Goal: Task Accomplishment & Management: Complete application form

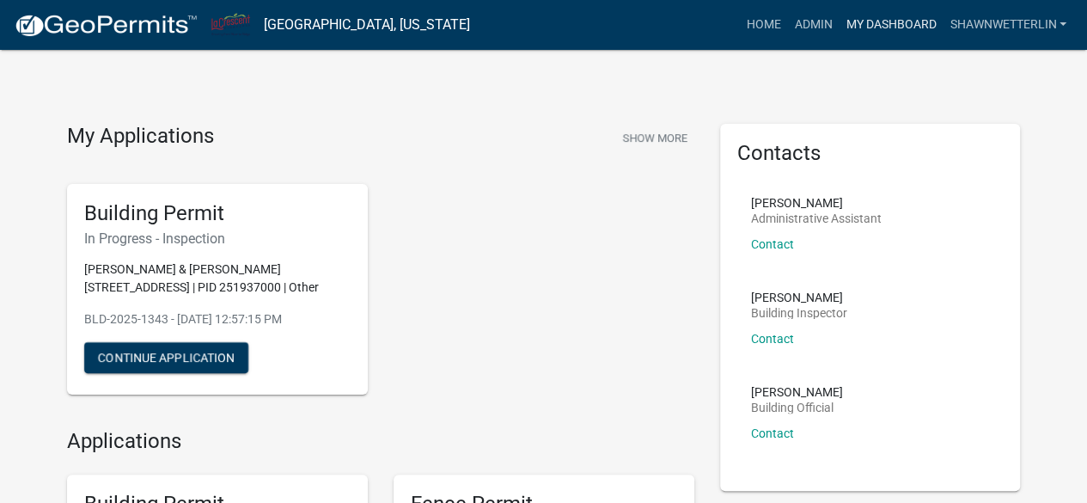
click at [889, 28] on link "My Dashboard" at bounding box center [891, 25] width 104 height 33
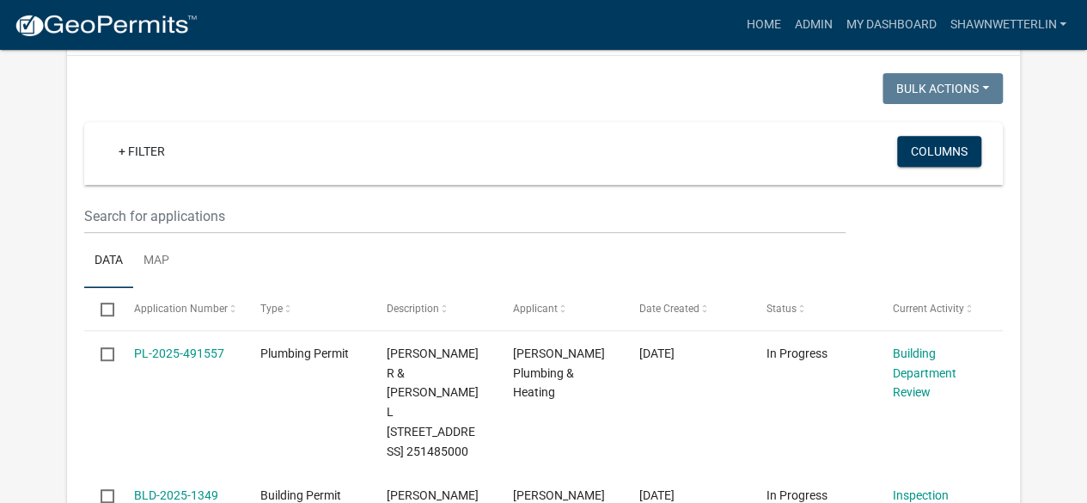
scroll to position [314, 0]
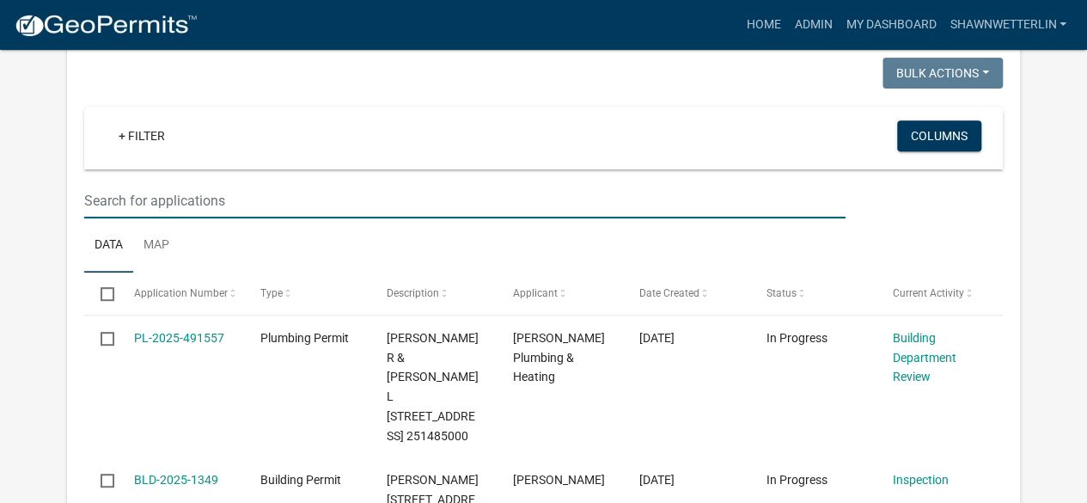
click at [212, 192] on input "text" at bounding box center [464, 200] width 761 height 35
type input "hill"
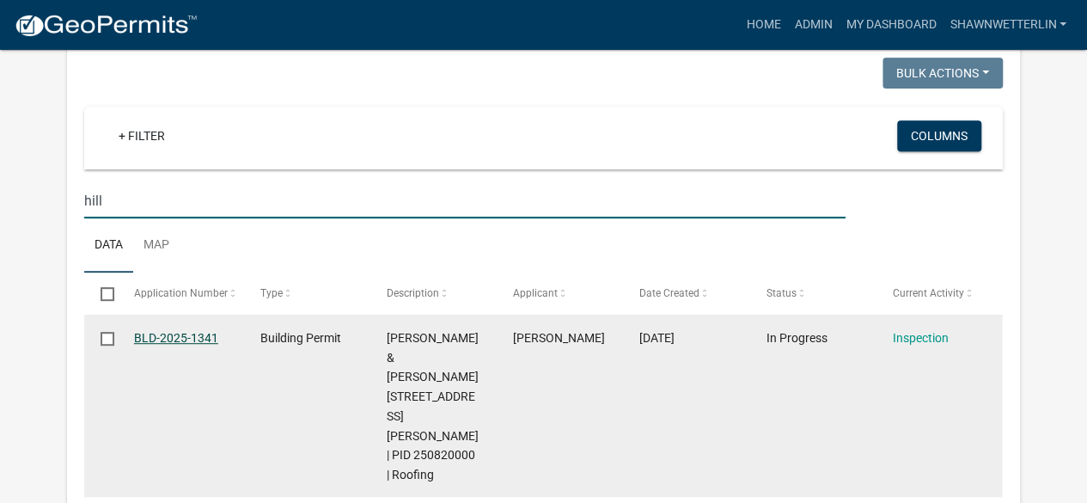
click at [189, 340] on link "BLD-2025-1341" at bounding box center [176, 338] width 84 height 14
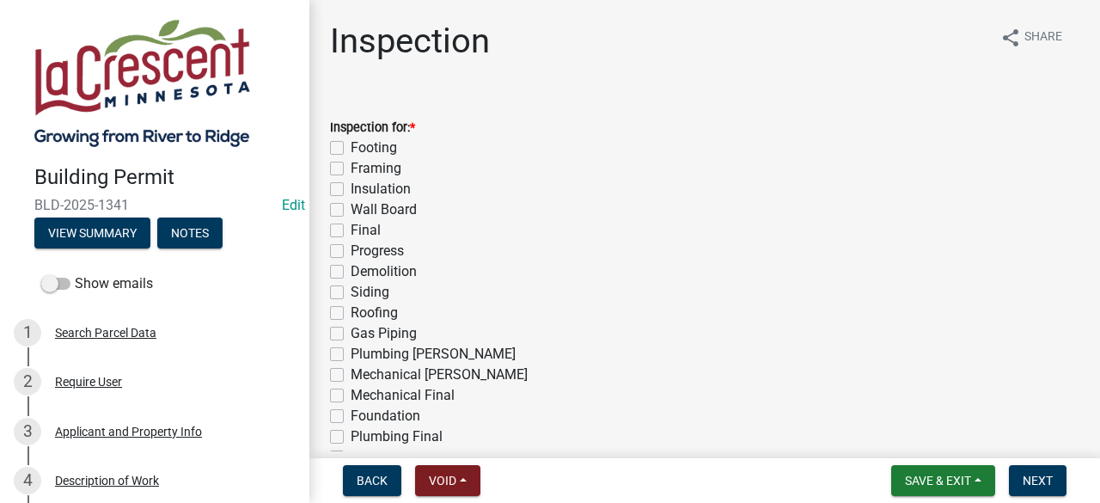
click at [351, 311] on label "Roofing" at bounding box center [374, 313] width 47 height 21
click at [351, 311] on input "Roofing" at bounding box center [356, 308] width 11 height 11
checkbox input "true"
checkbox input "false"
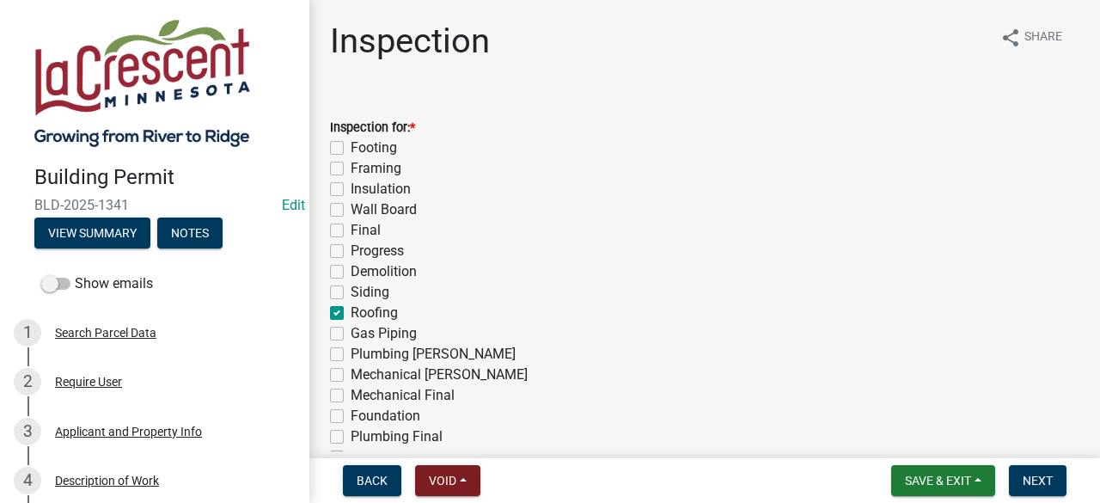
checkbox input "false"
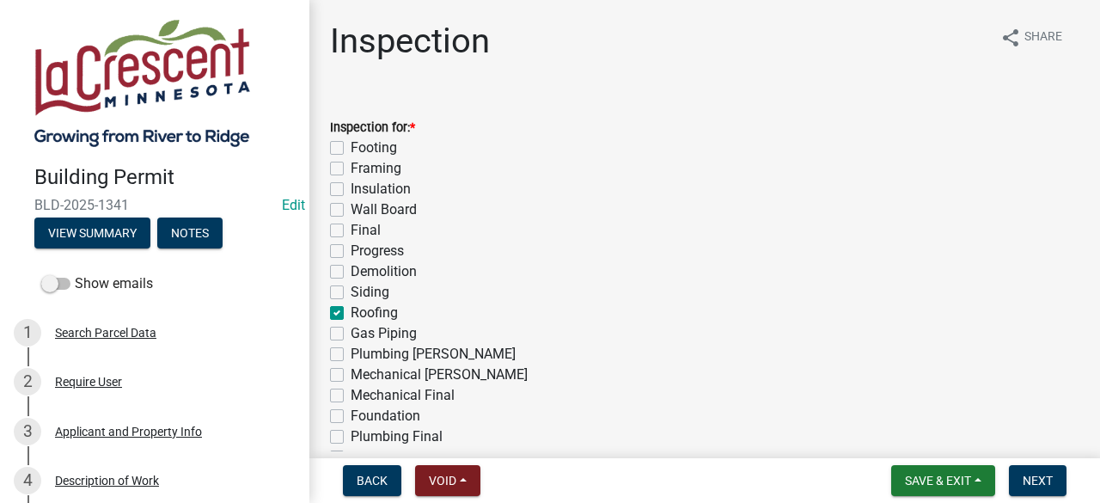
checkbox input "false"
checkbox input "true"
checkbox input "false"
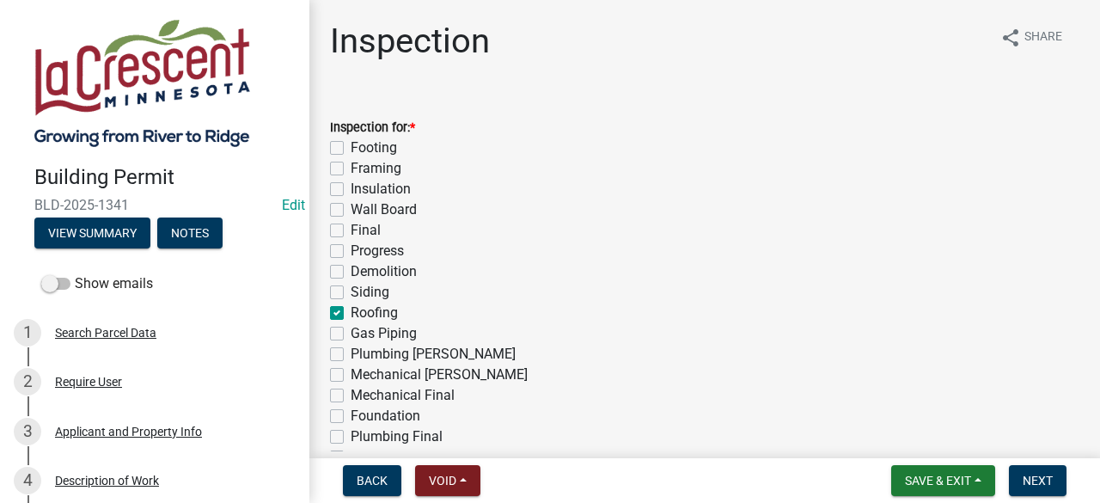
checkbox input "false"
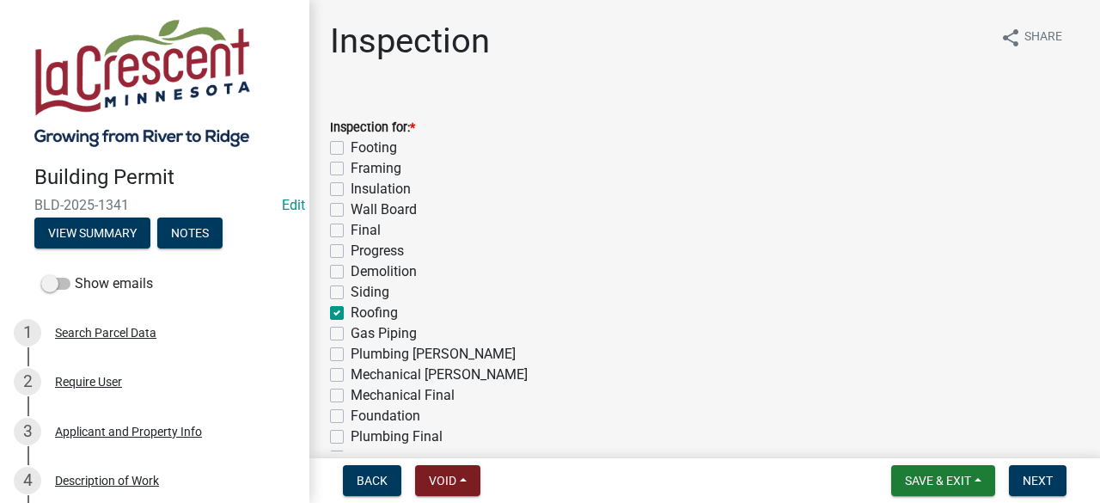
checkbox input "false"
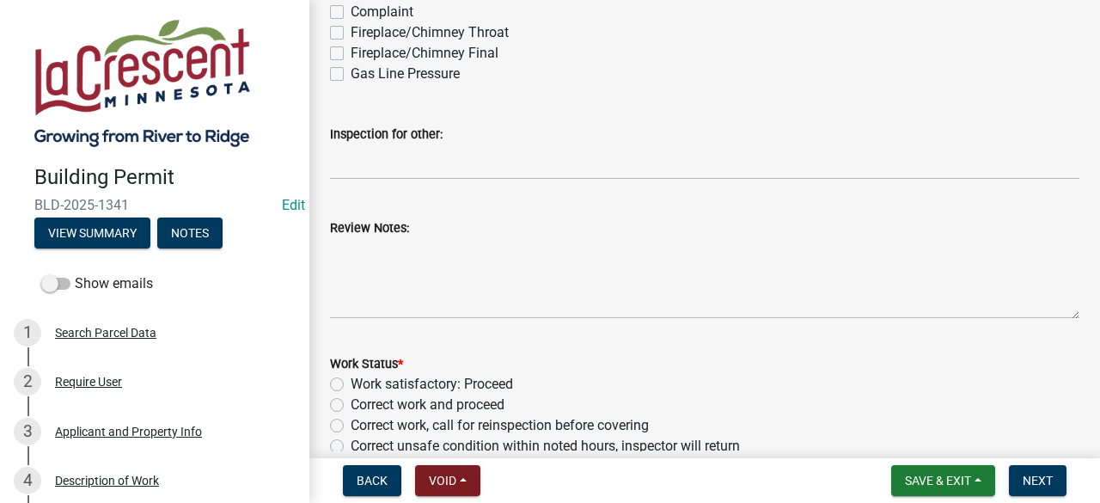
scroll to position [523, 0]
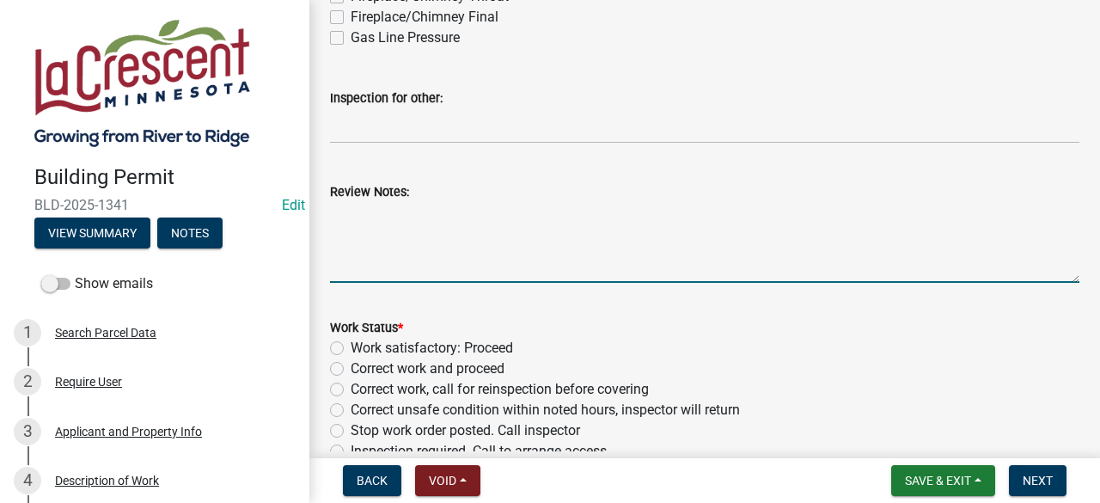
click at [495, 224] on textarea "Review Notes:" at bounding box center [705, 242] width 750 height 81
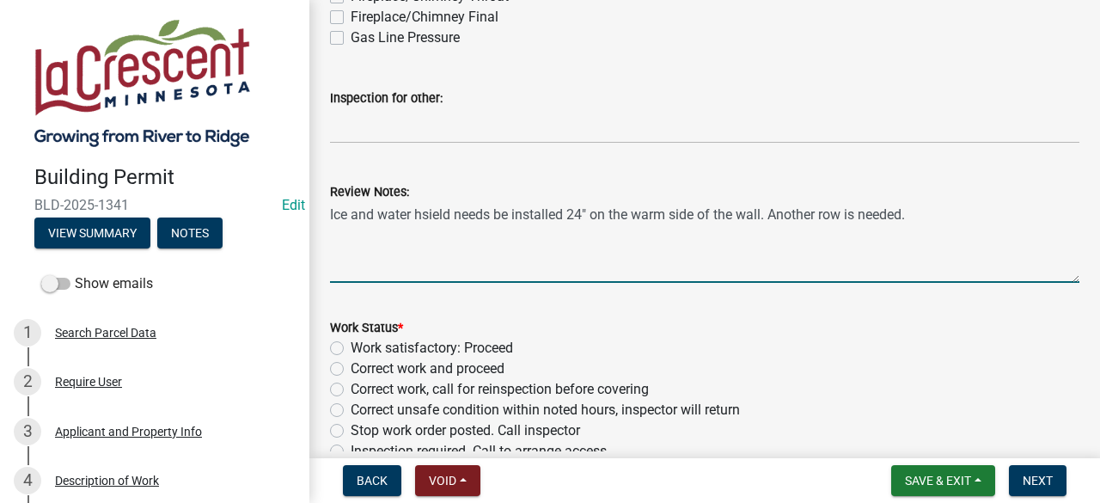
click at [945, 216] on textarea "Ice and water hsield needs be installed 24" on the warm side of the wall. Anoth…" at bounding box center [705, 242] width 750 height 81
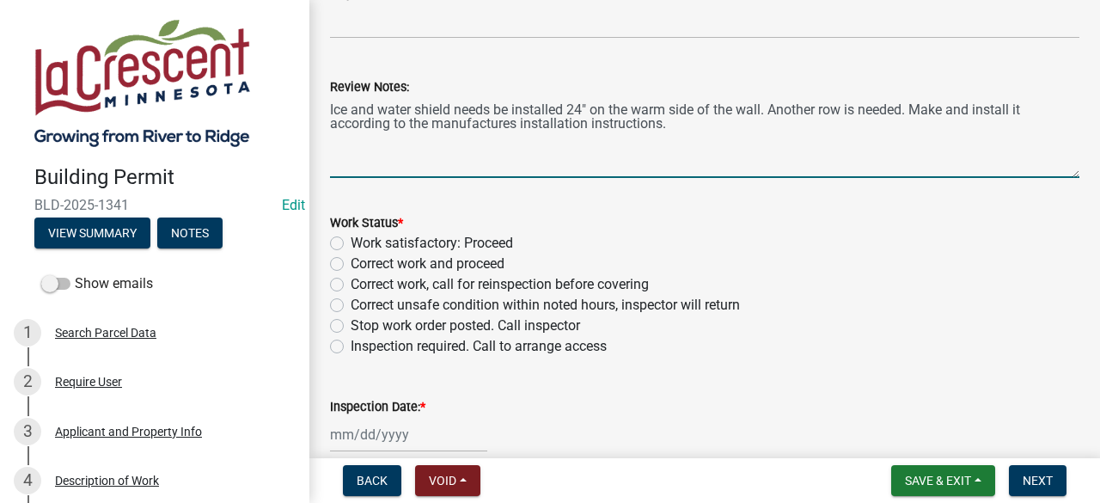
scroll to position [638, 0]
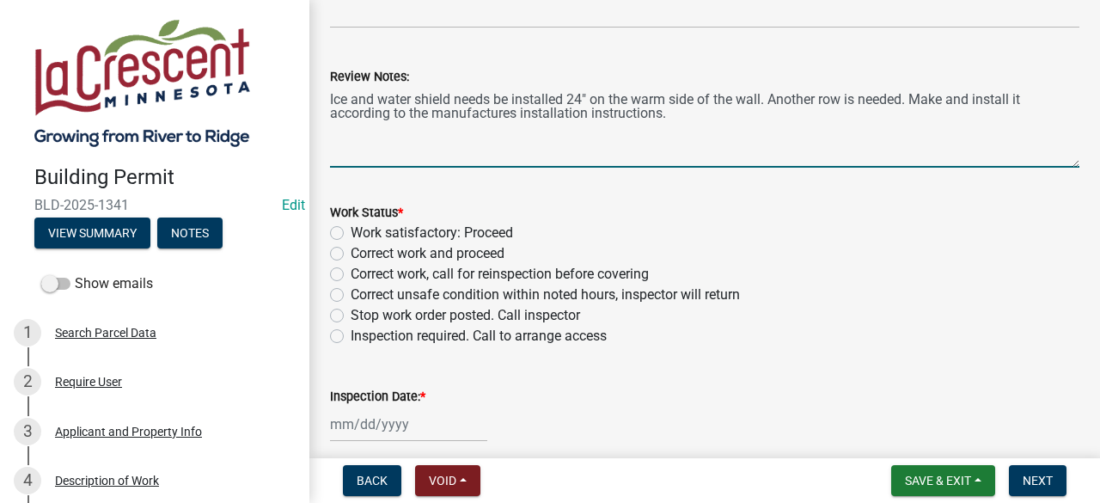
type textarea "Ice and water shield needs be installed 24" on the warm side of the wall. Anoth…"
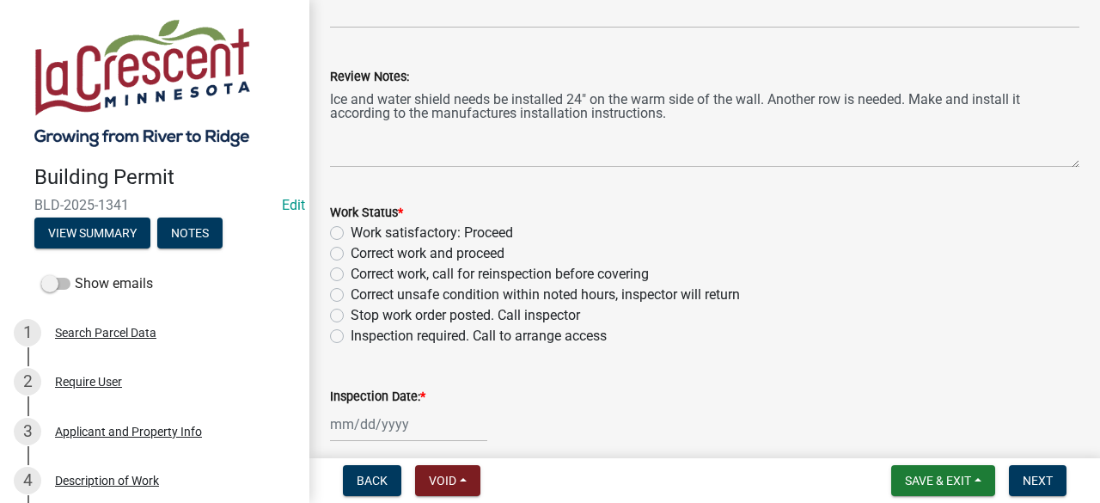
click at [351, 273] on label "Correct work, call for reinspection before covering" at bounding box center [500, 274] width 298 height 21
click at [351, 273] on input "Correct work, call for reinspection before covering" at bounding box center [356, 269] width 11 height 11
radio input "true"
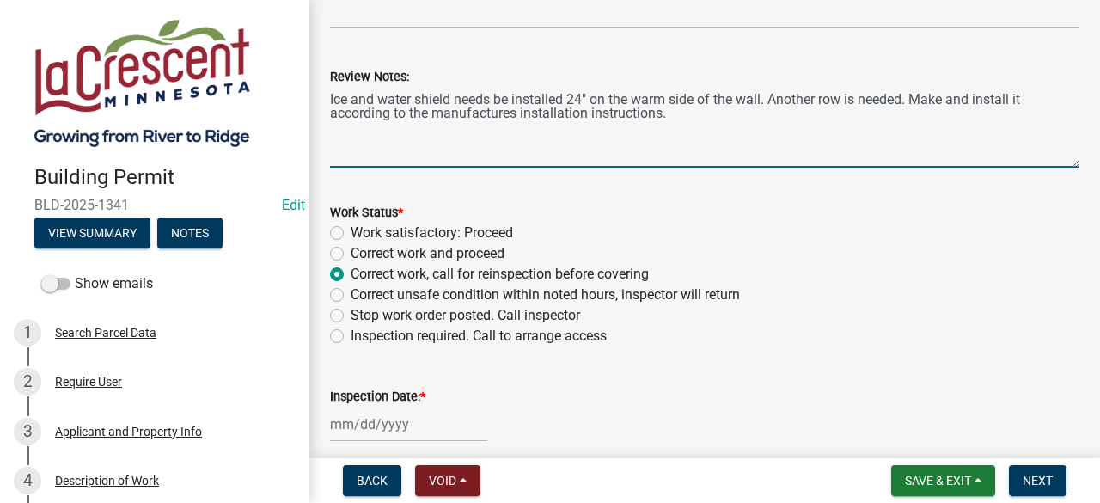
click at [495, 101] on textarea "Ice and water shield needs be installed 24" on the warm side of the wall. Anoth…" at bounding box center [705, 127] width 750 height 81
type textarea "Ice and water shield needs to be installed 24" on the warm side of the wall. An…"
click at [401, 429] on div at bounding box center [408, 424] width 157 height 35
select select "10"
select select "2025"
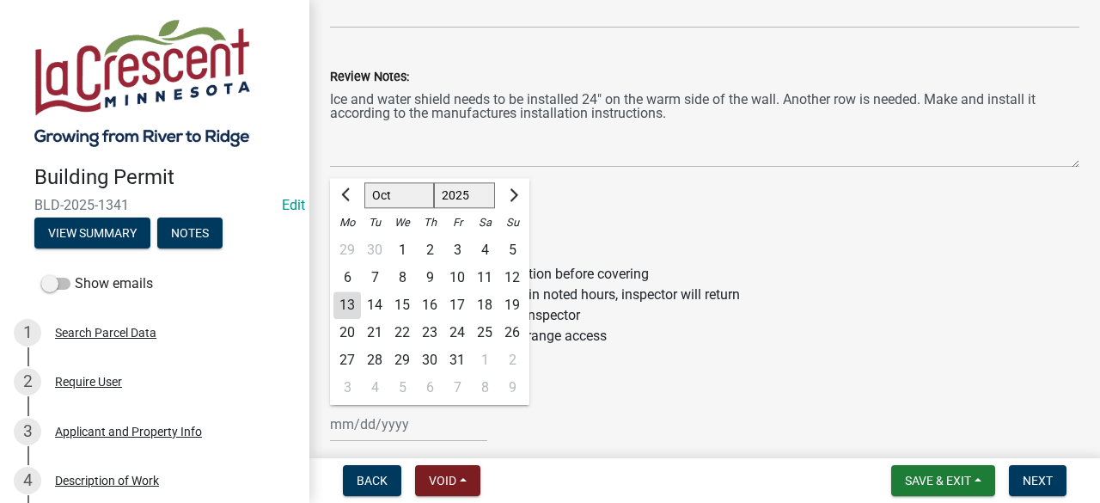
click at [349, 300] on div "13" at bounding box center [348, 305] width 28 height 28
type input "[DATE]"
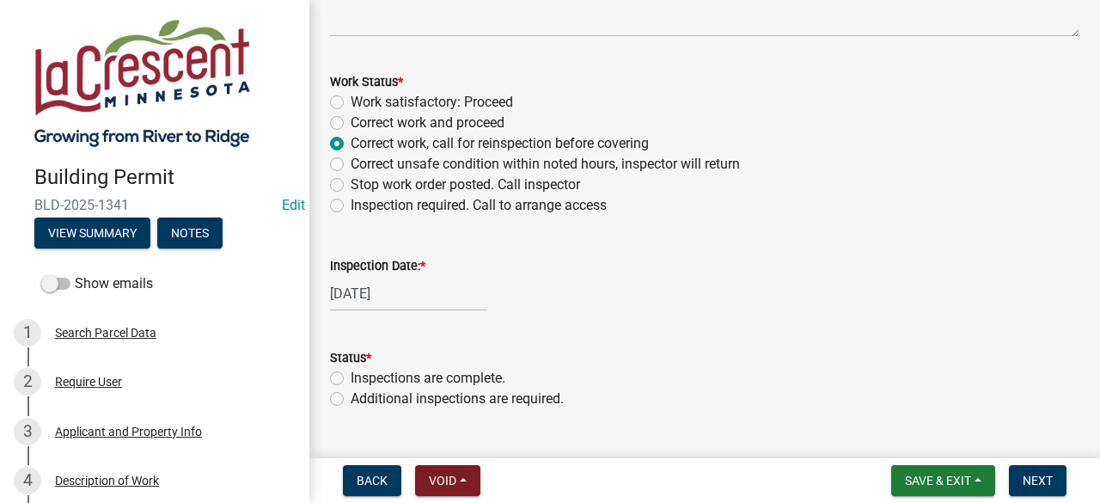
scroll to position [808, 0]
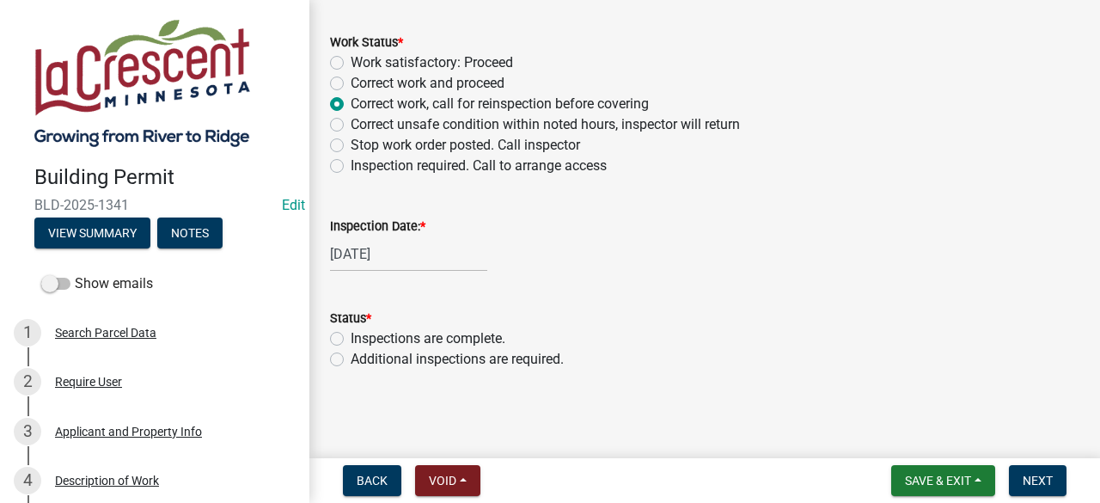
click at [351, 362] on label "Additional inspections are required." at bounding box center [457, 359] width 213 height 21
click at [351, 360] on input "Additional inspections are required." at bounding box center [356, 354] width 11 height 11
radio input "true"
click at [1031, 482] on span "Next" at bounding box center [1038, 481] width 30 height 14
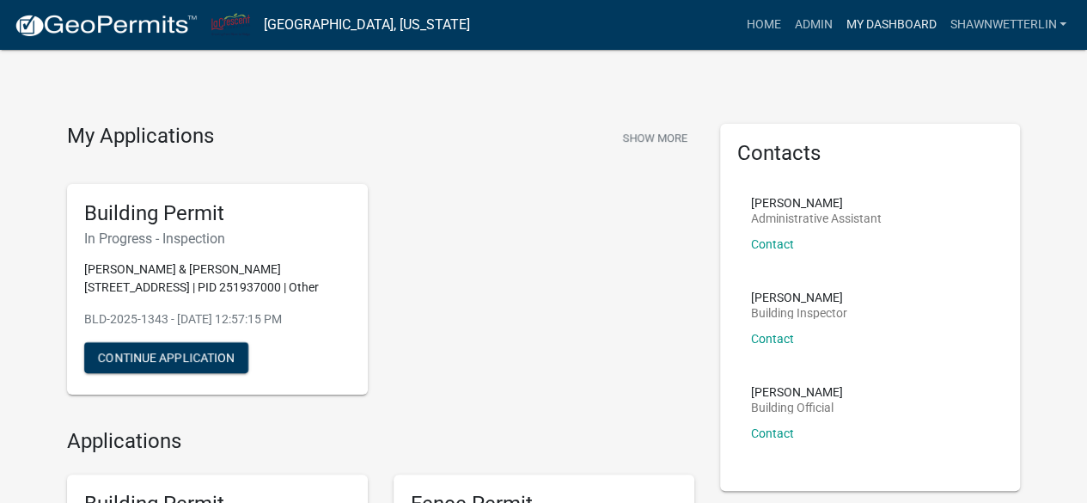
click at [851, 25] on link "My Dashboard" at bounding box center [891, 25] width 104 height 33
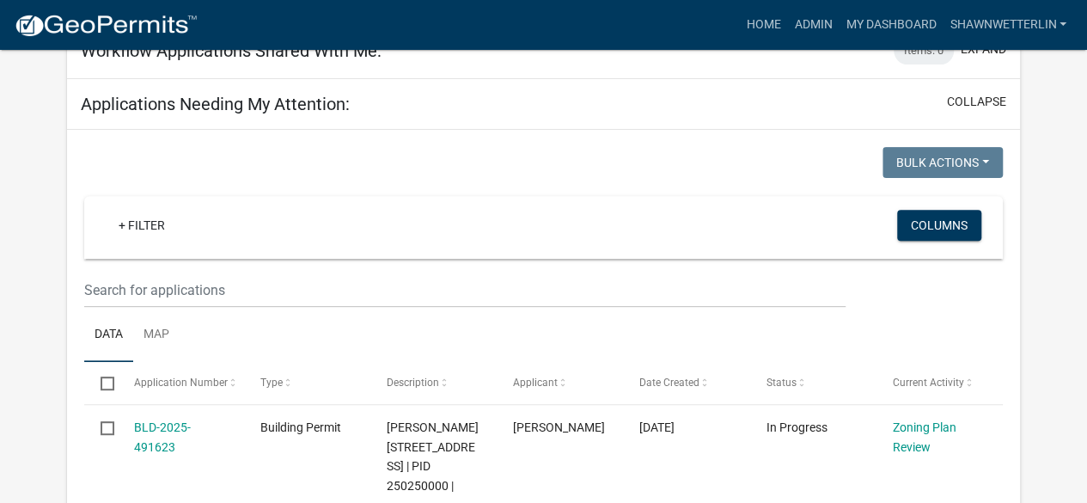
scroll to position [244, 0]
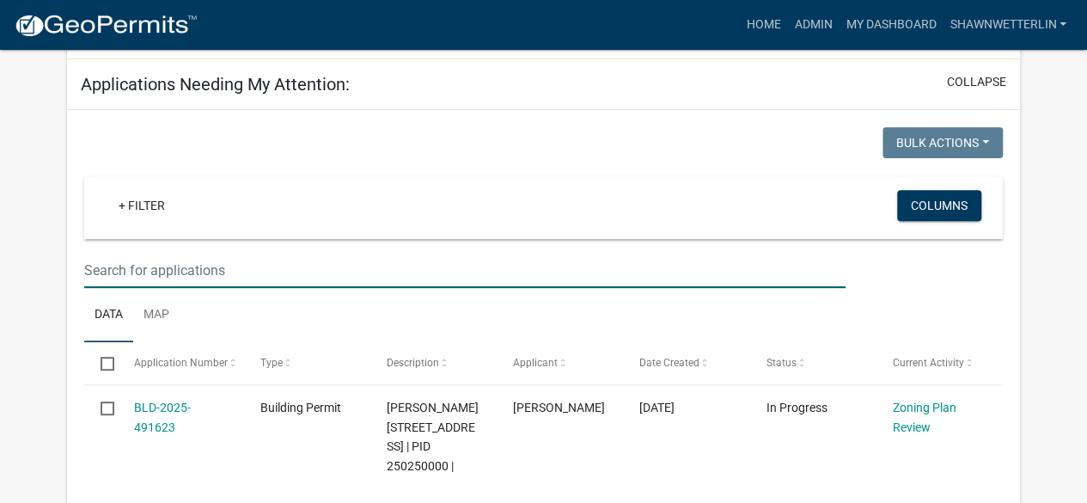
click at [156, 268] on input "text" at bounding box center [464, 270] width 761 height 35
type input "spruce"
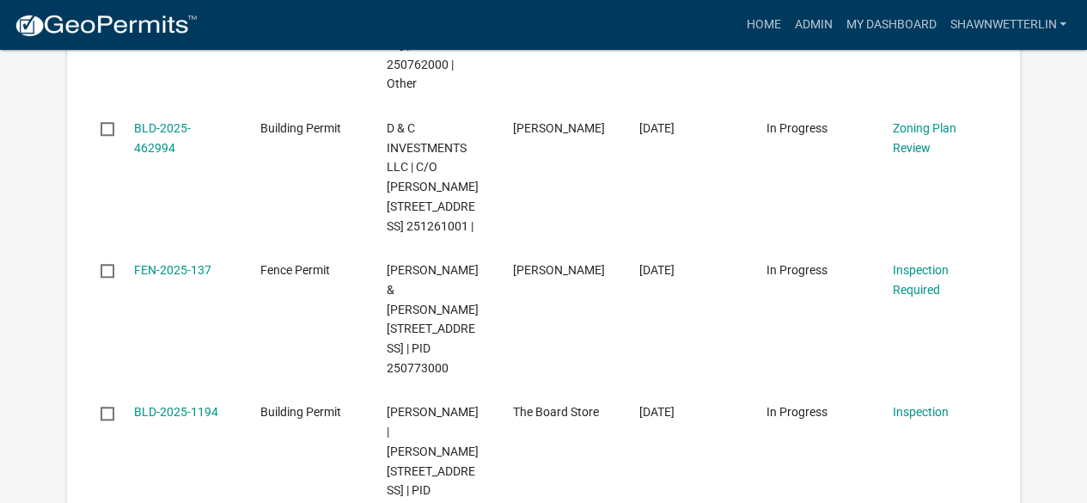
scroll to position [772, 0]
